Goal: Information Seeking & Learning: Learn about a topic

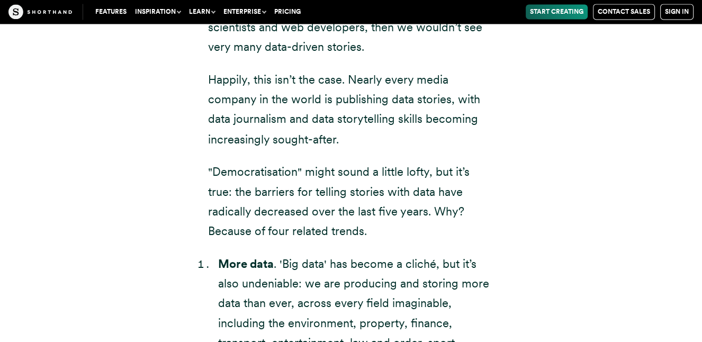
scroll to position [1991, 0]
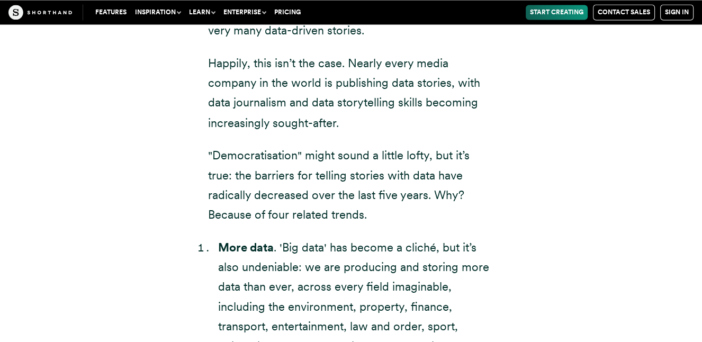
drag, startPoint x: 322, startPoint y: 154, endPoint x: 376, endPoint y: 218, distance: 83.3
click at [376, 218] on p ""Democratisation" might sound a little lofty, but it’s true: the barriers for t…" at bounding box center [351, 184] width 286 height 79
click at [299, 256] on li "More data . 'Big data' has become a cliché, but it’s also undeniable: we are pr…" at bounding box center [356, 296] width 276 height 119
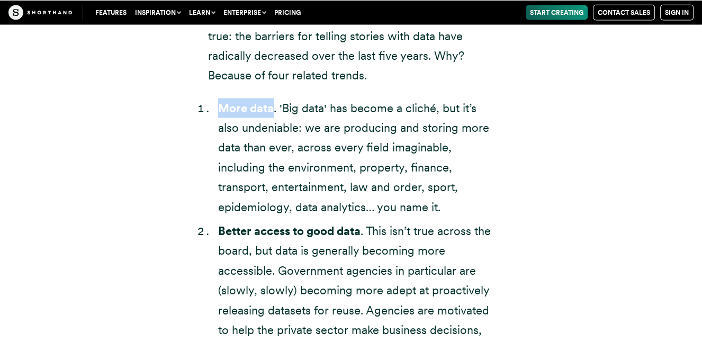
scroll to position [2162, 0]
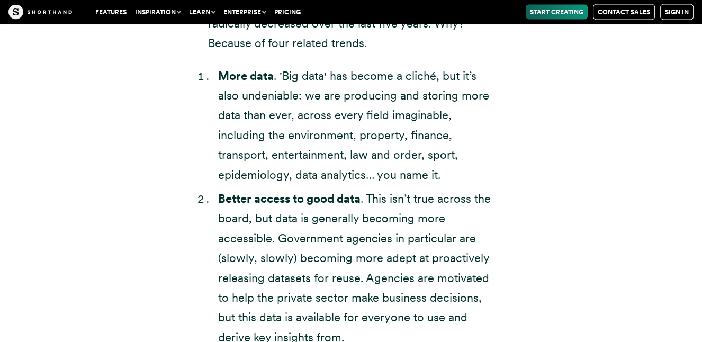
click at [299, 255] on li "Better access to good data . This isn’t true across the board, but data is gene…" at bounding box center [356, 268] width 276 height 158
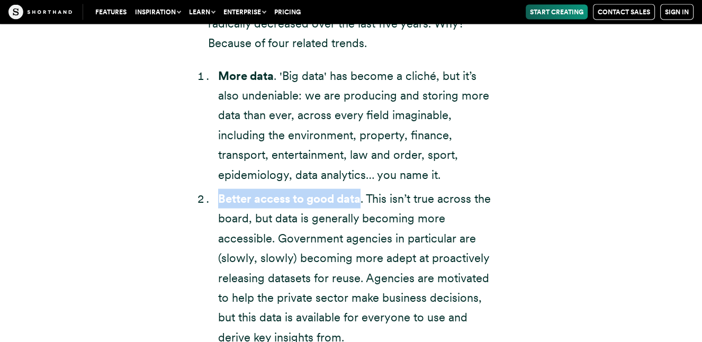
click at [299, 255] on li "Better access to good data . This isn’t true across the board, but data is gene…" at bounding box center [356, 268] width 276 height 158
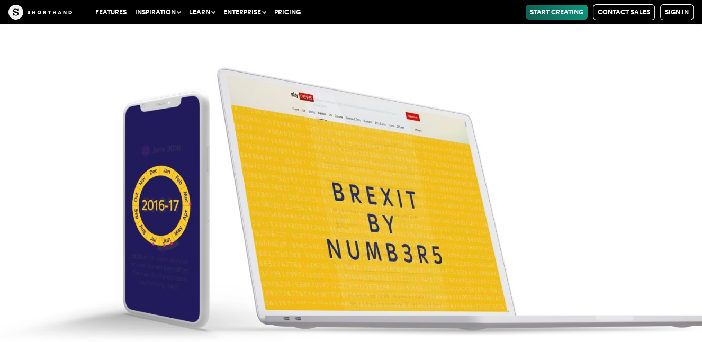
scroll to position [4266, 0]
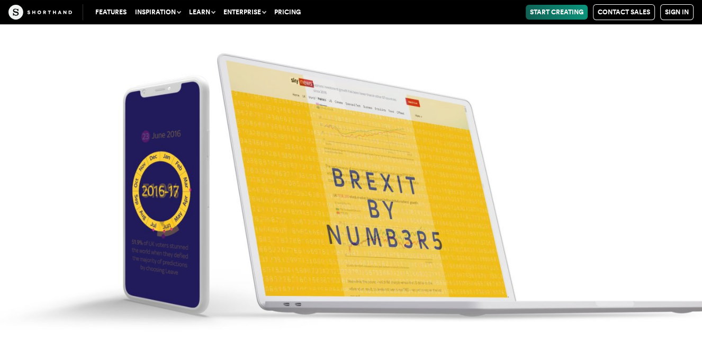
click at [367, 200] on sh-background-transition at bounding box center [351, 272] width 702 height 701
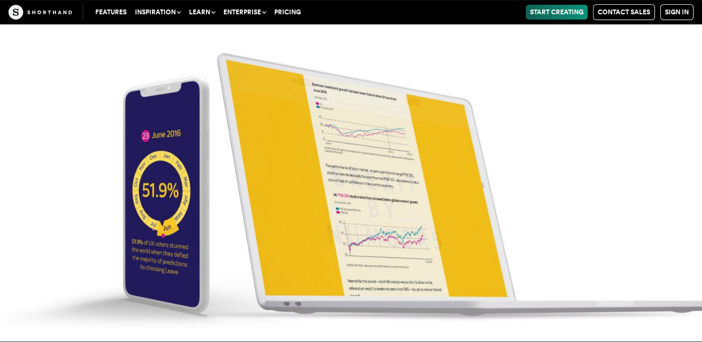
scroll to position [4494, 0]
click at [165, 196] on sh-background-transition at bounding box center [351, 45] width 702 height 701
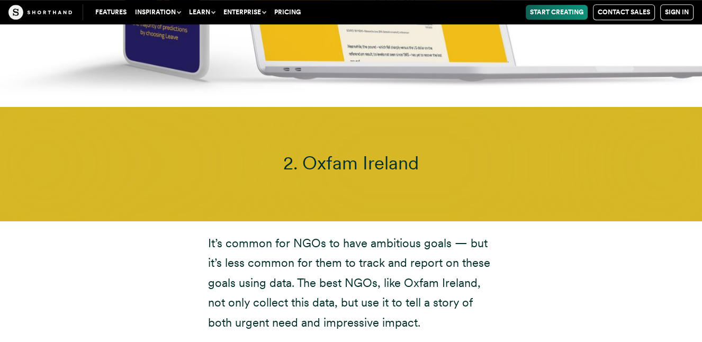
scroll to position [4835, 0]
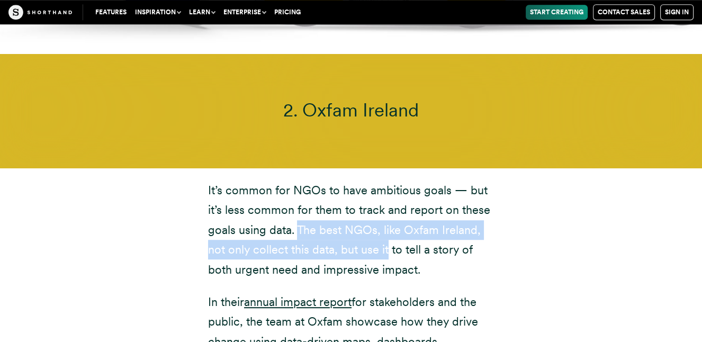
drag, startPoint x: 295, startPoint y: 195, endPoint x: 388, endPoint y: 209, distance: 93.6
click at [388, 209] on p "It’s common for NGOs to have ambitious goals — but it’s less common for them to…" at bounding box center [351, 229] width 286 height 99
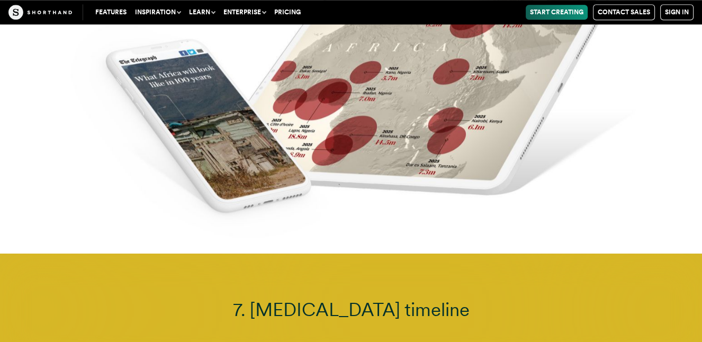
scroll to position [9557, 0]
